Goal: Task Accomplishment & Management: Manage account settings

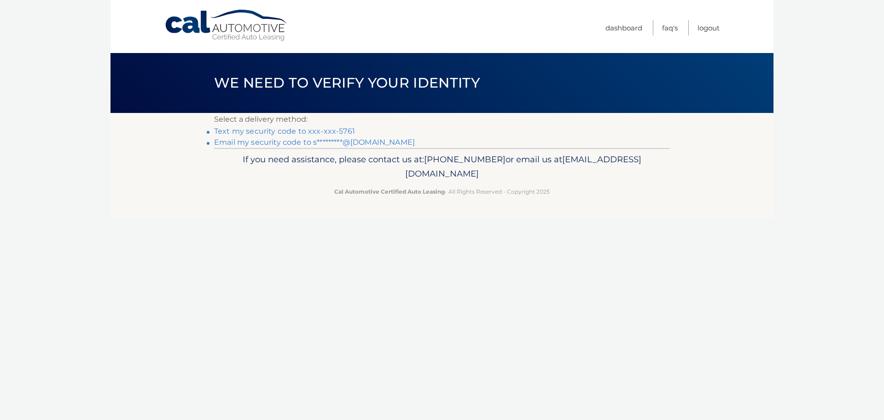
click at [316, 132] on link "Text my security code to xxx-xxx-5761" at bounding box center [284, 131] width 141 height 9
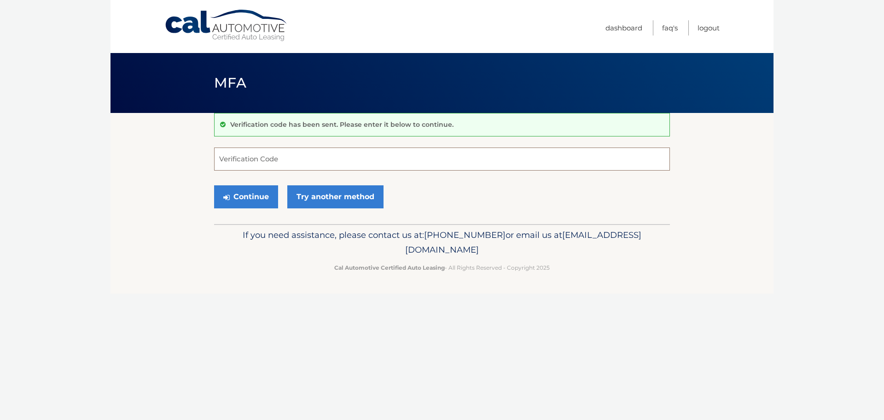
click at [255, 154] on input "Verification Code" at bounding box center [442, 158] width 456 height 23
type input "852278"
click at [214, 185] on button "Continue" at bounding box center [246, 196] width 64 height 23
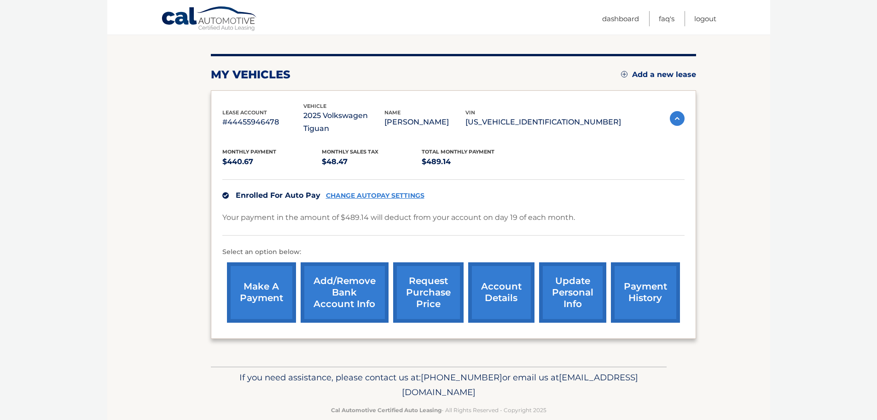
scroll to position [104, 0]
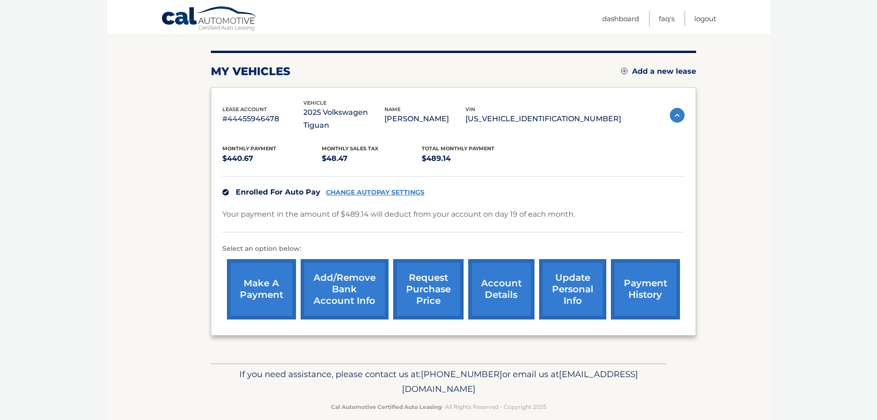
click at [502, 283] on link "account details" at bounding box center [501, 289] width 66 height 60
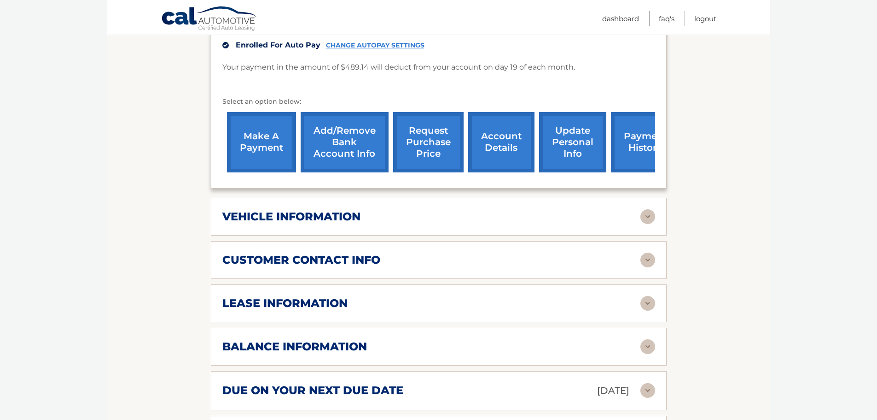
scroll to position [276, 0]
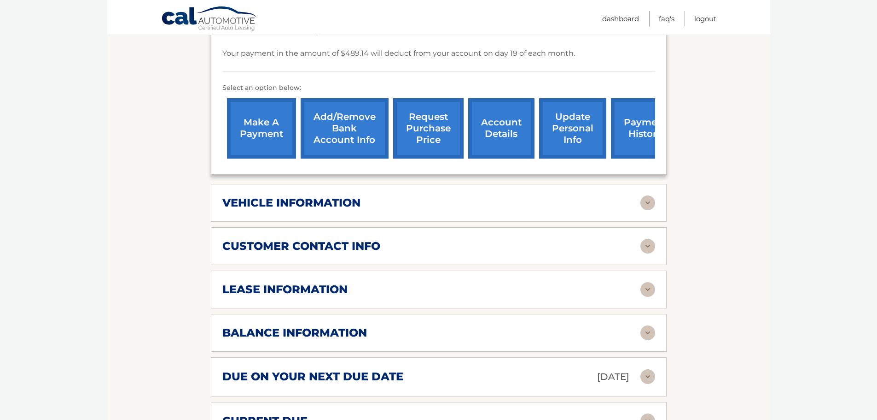
click at [644, 291] on img at bounding box center [648, 289] width 15 height 15
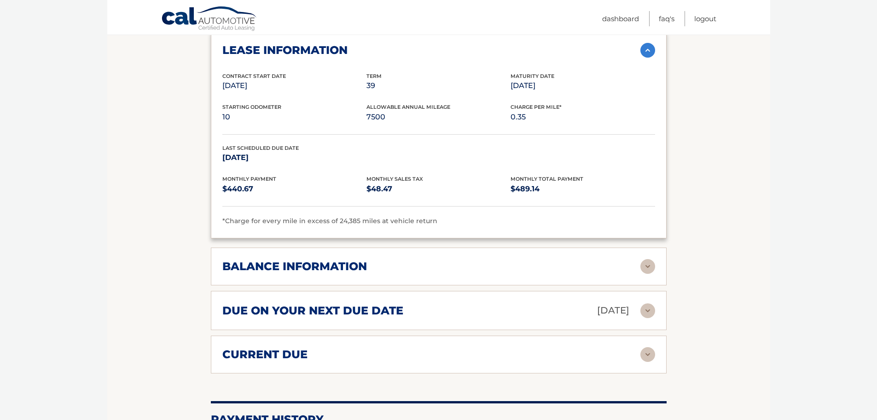
scroll to position [553, 0]
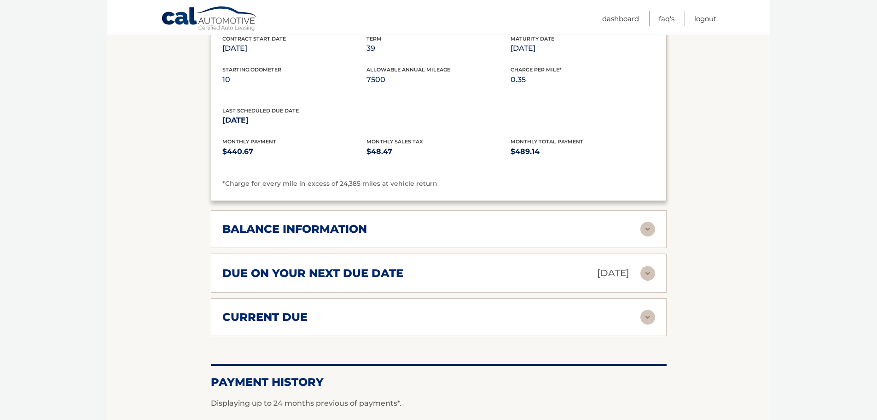
click at [642, 230] on img at bounding box center [648, 229] width 15 height 15
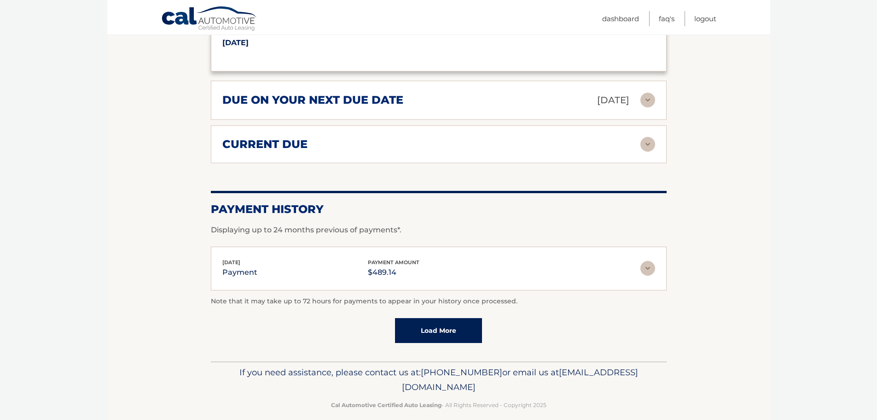
scroll to position [848, 0]
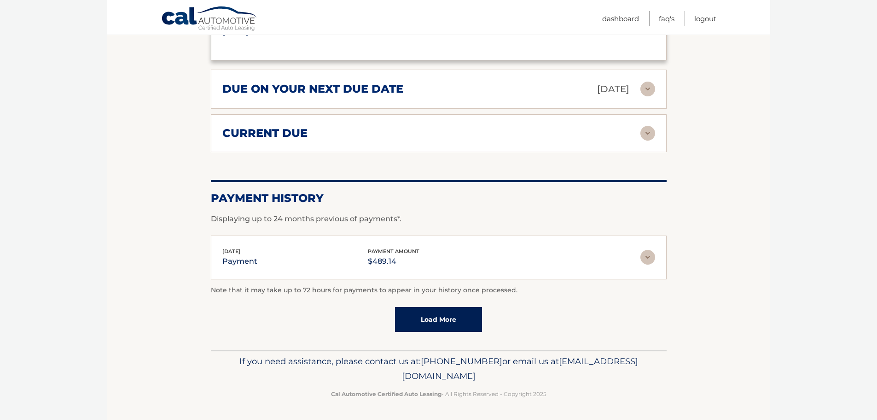
click at [651, 85] on img at bounding box center [648, 89] width 15 height 15
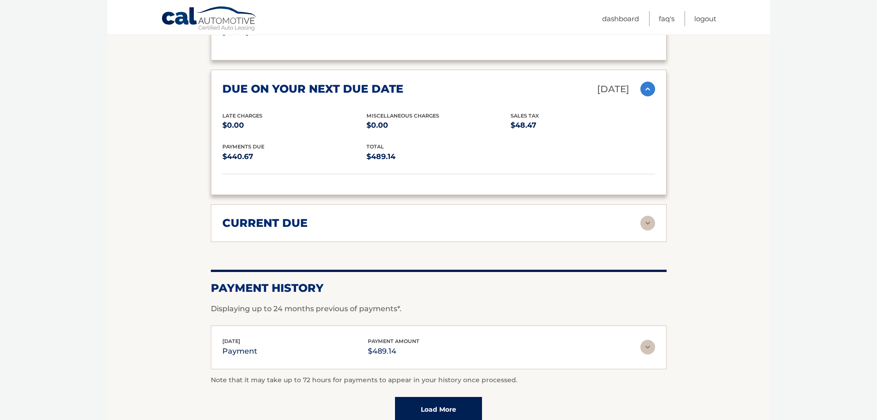
click at [652, 222] on img at bounding box center [648, 223] width 15 height 15
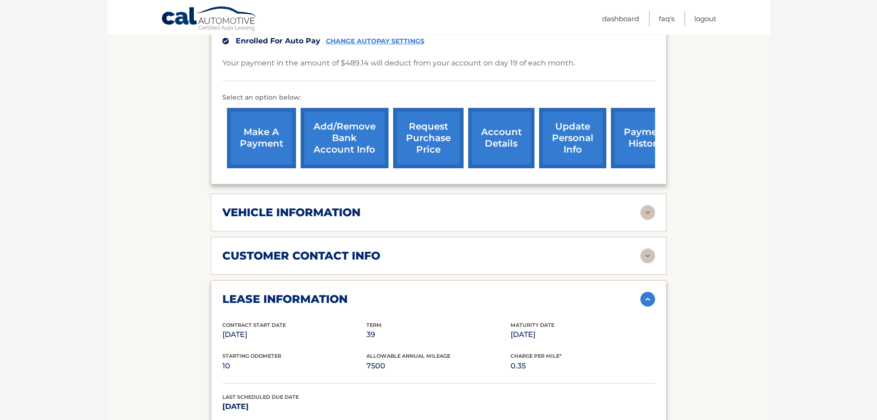
scroll to position [111, 0]
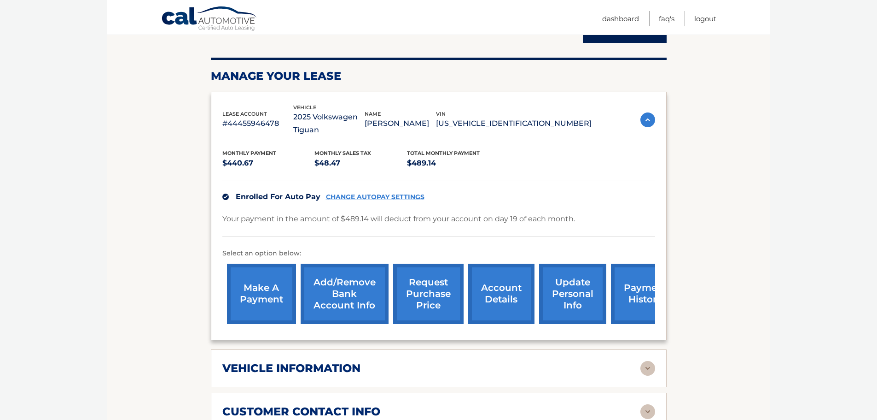
click at [261, 121] on p "#44455946478" at bounding box center [257, 123] width 71 height 13
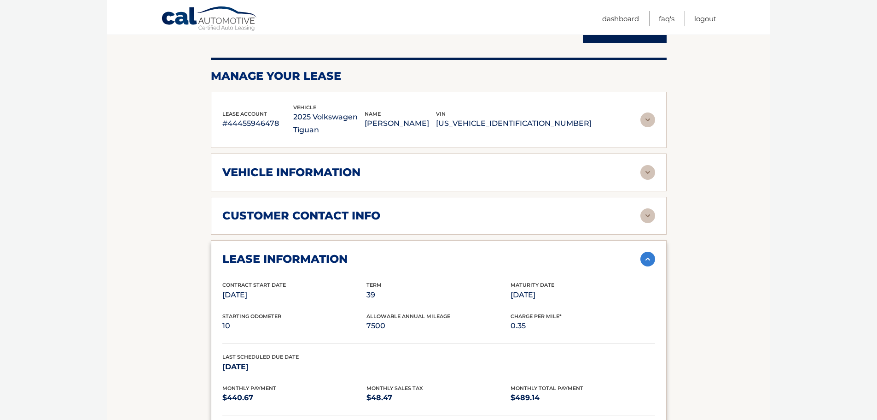
click at [322, 168] on h2 "vehicle information" at bounding box center [291, 172] width 138 height 14
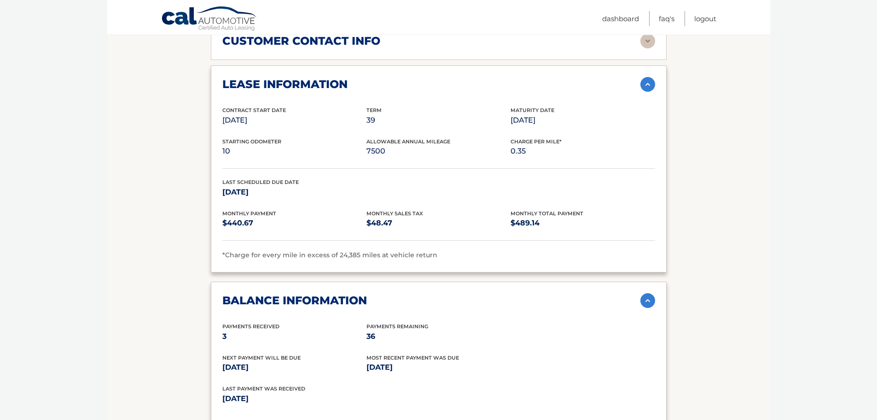
scroll to position [525, 0]
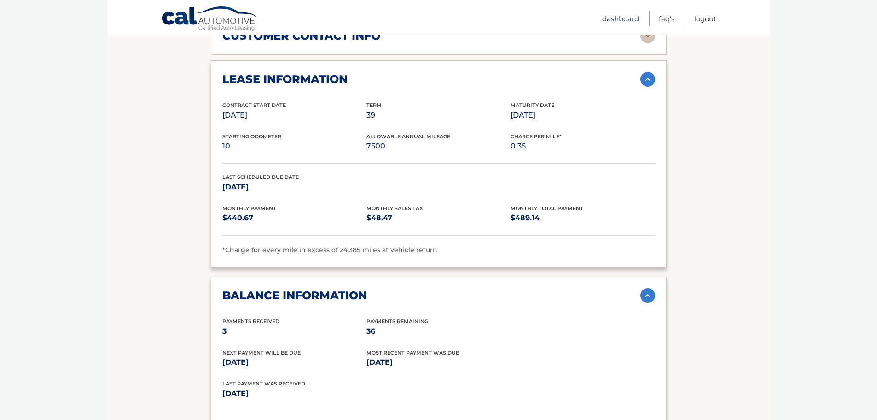
click at [624, 16] on link "Dashboard" at bounding box center [620, 18] width 37 height 15
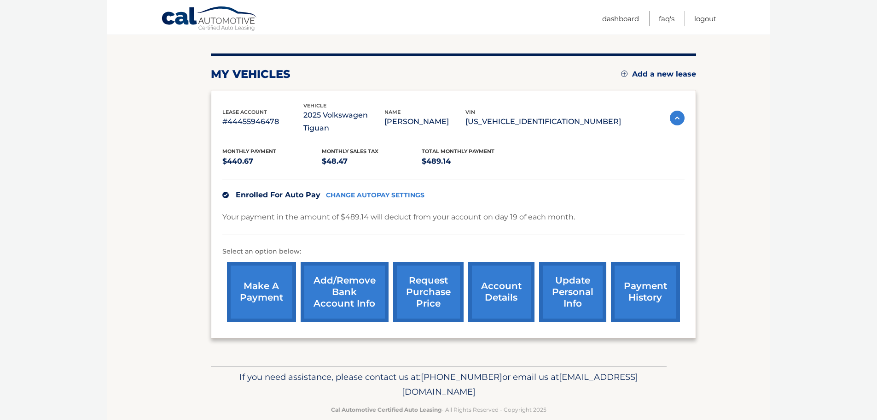
scroll to position [104, 0]
